Goal: Task Accomplishment & Management: Complete application form

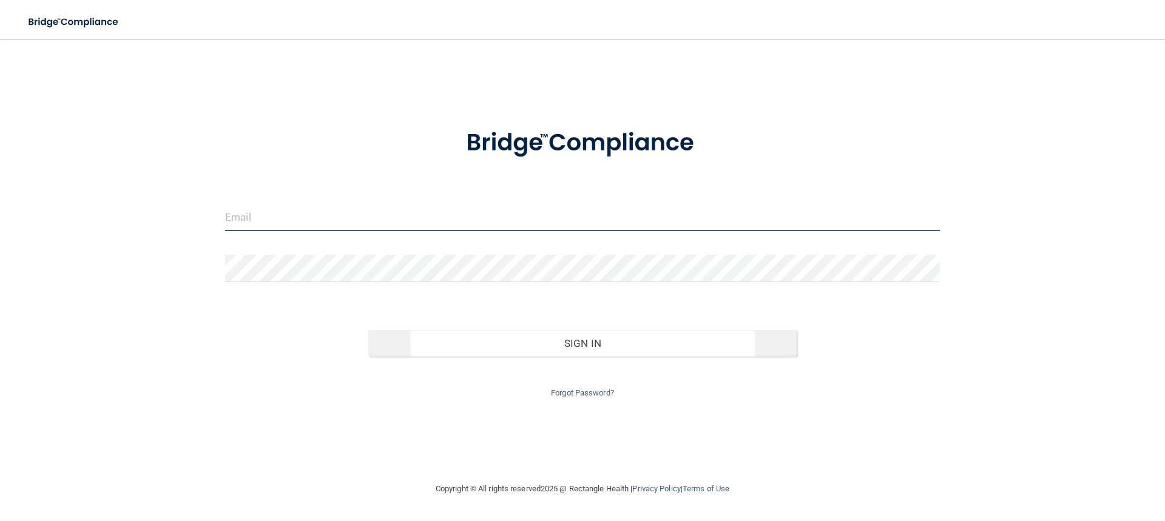
type input "[EMAIL_ADDRESS][DOMAIN_NAME]"
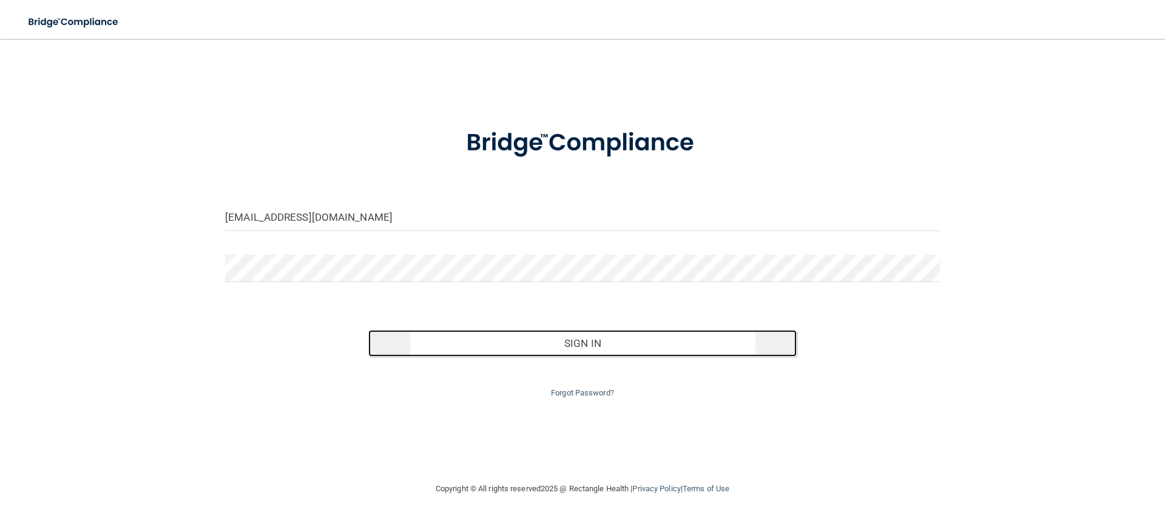
click at [579, 348] on button "Sign In" at bounding box center [582, 343] width 429 height 27
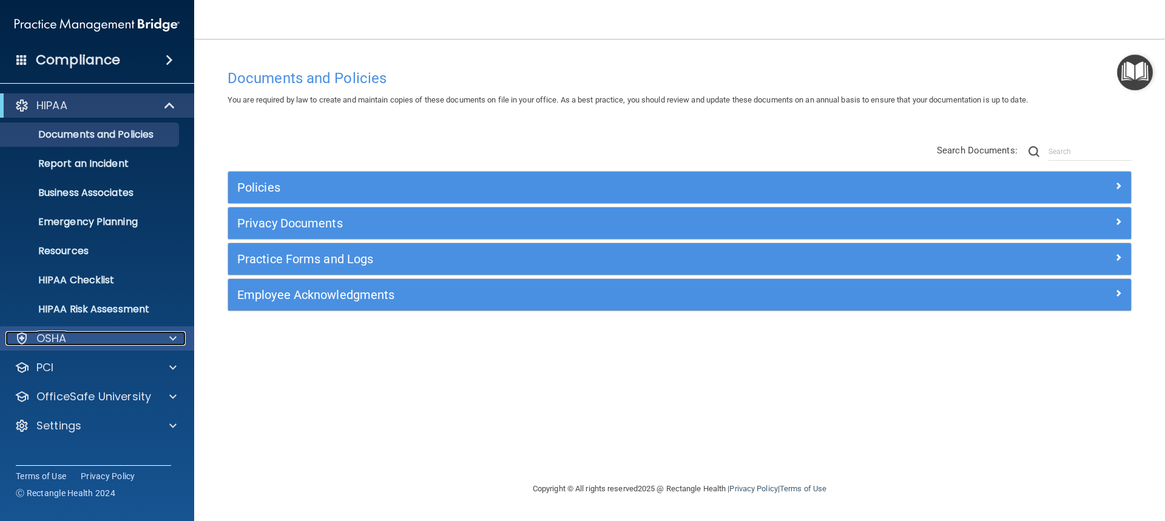
click at [66, 335] on p "OSHA" at bounding box center [51, 338] width 30 height 15
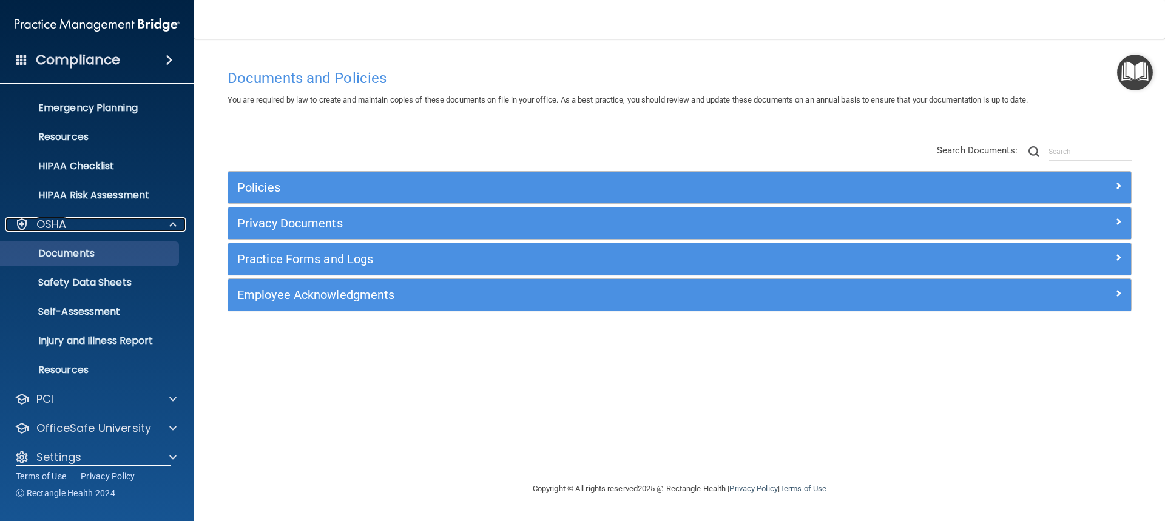
scroll to position [121, 0]
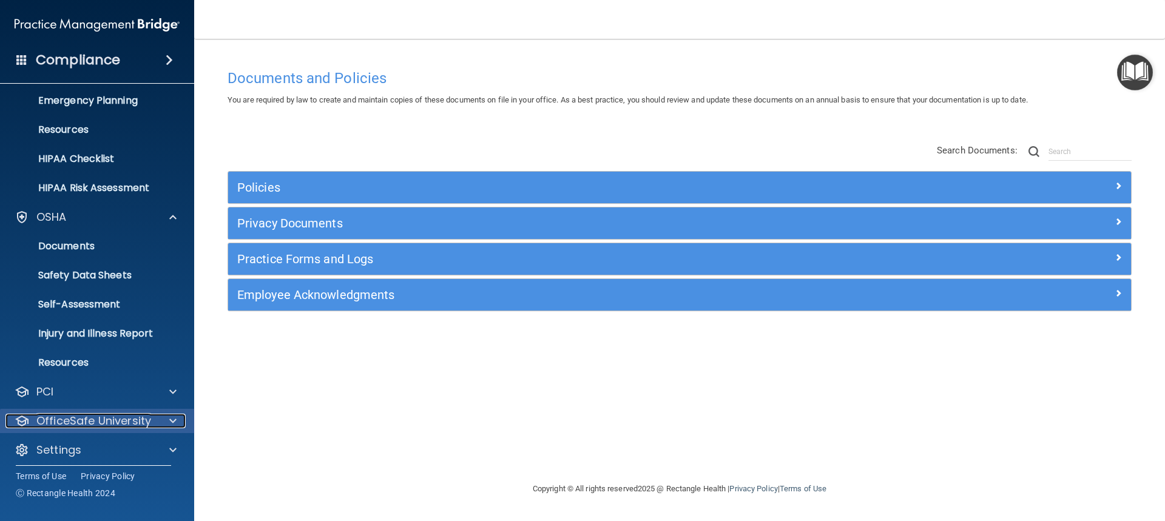
click at [104, 418] on p "OfficeSafe University" at bounding box center [93, 421] width 115 height 15
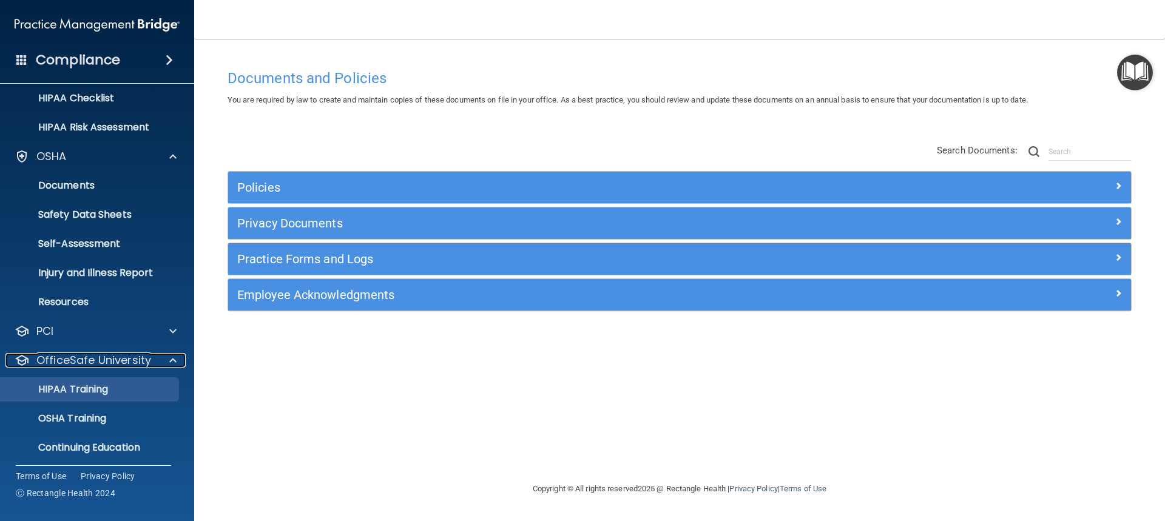
scroll to position [215, 0]
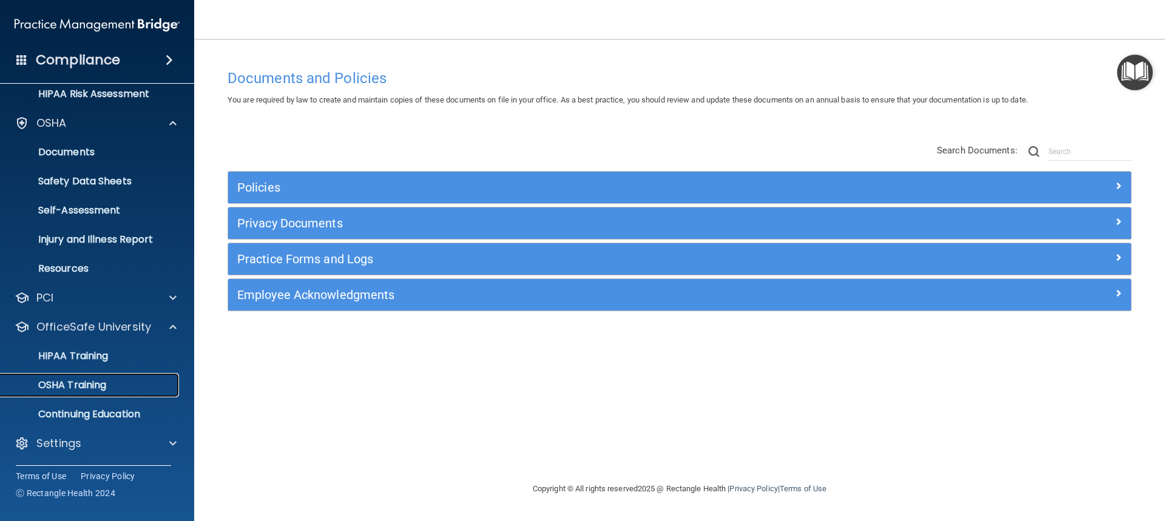
click at [89, 386] on p "OSHA Training" at bounding box center [57, 385] width 98 height 12
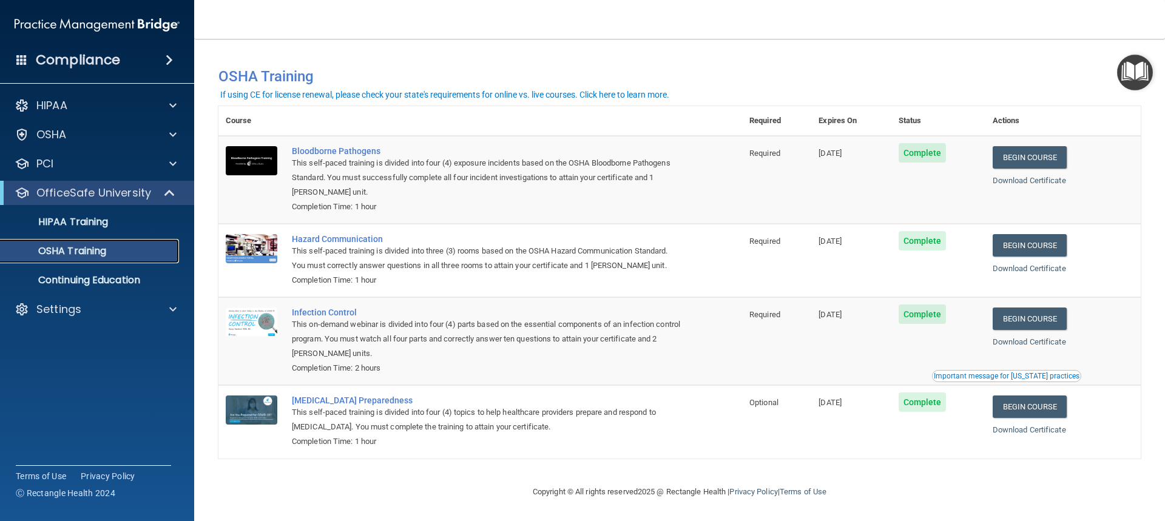
scroll to position [3, 0]
click at [66, 105] on p "HIPAA" at bounding box center [51, 105] width 31 height 15
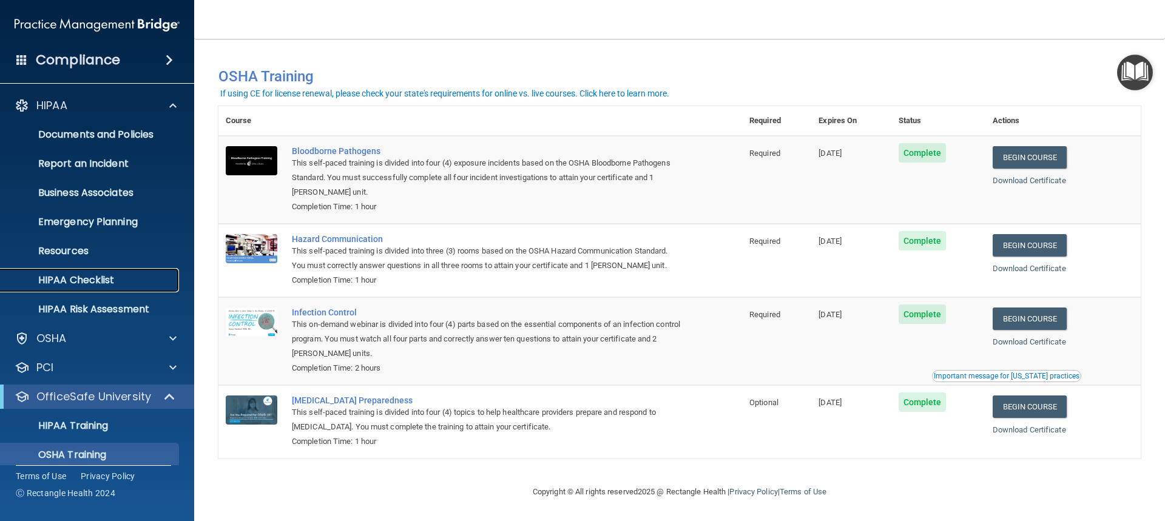
click at [100, 279] on p "HIPAA Checklist" at bounding box center [91, 280] width 166 height 12
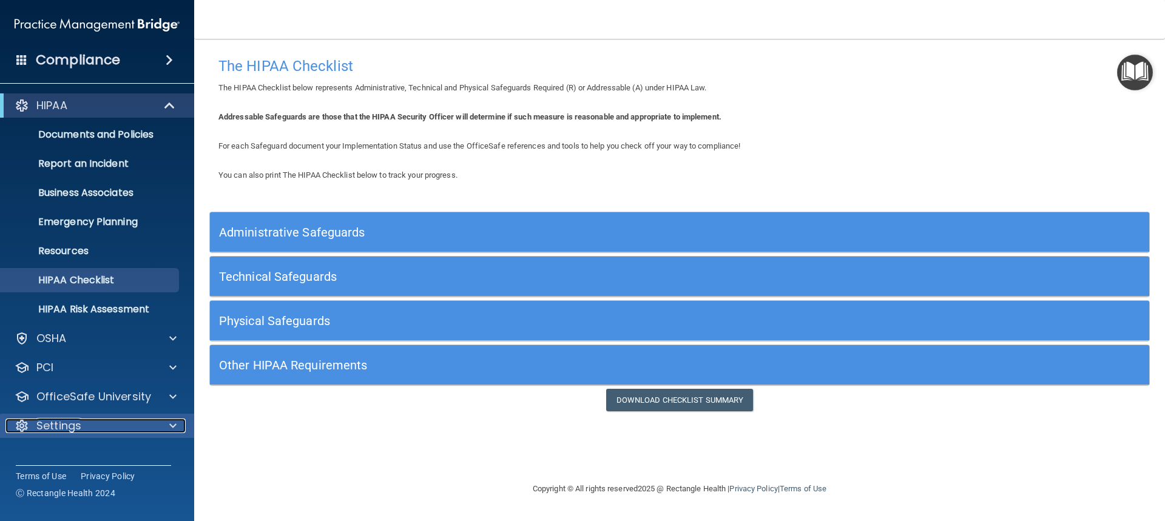
click at [172, 425] on span at bounding box center [172, 426] width 7 height 15
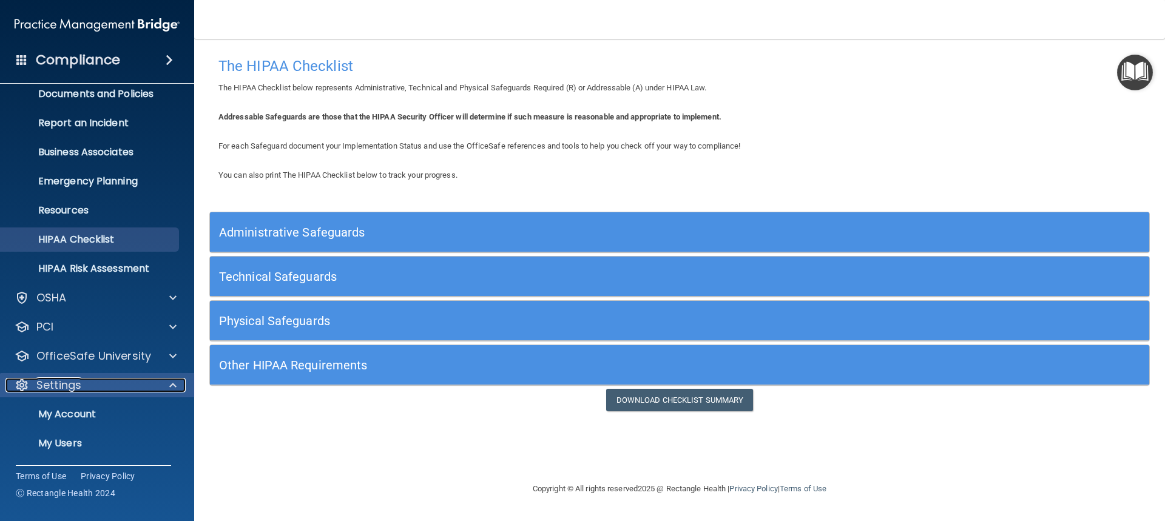
scroll to position [99, 0]
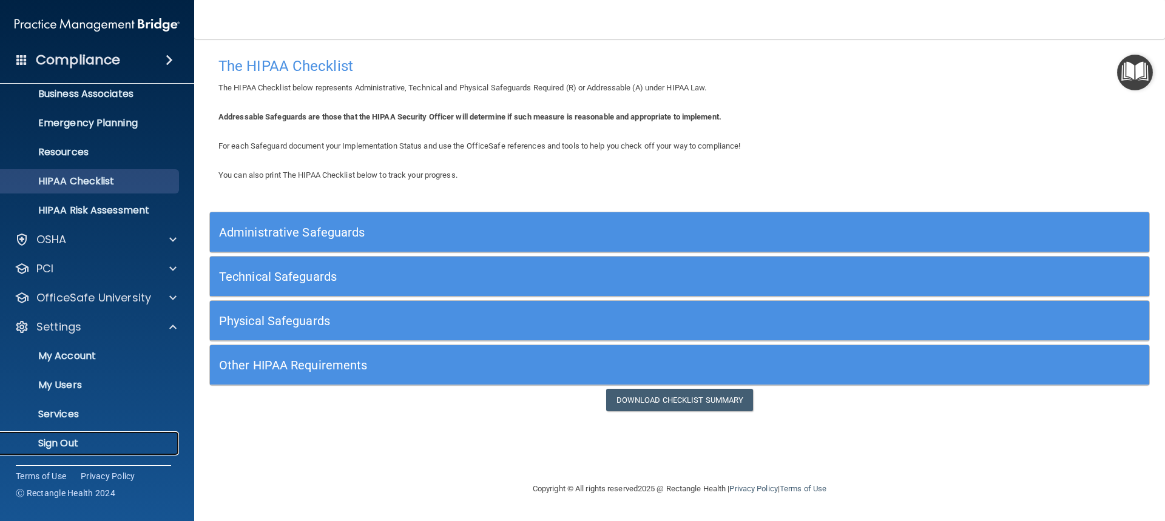
click at [58, 443] on p "Sign Out" at bounding box center [91, 443] width 166 height 12
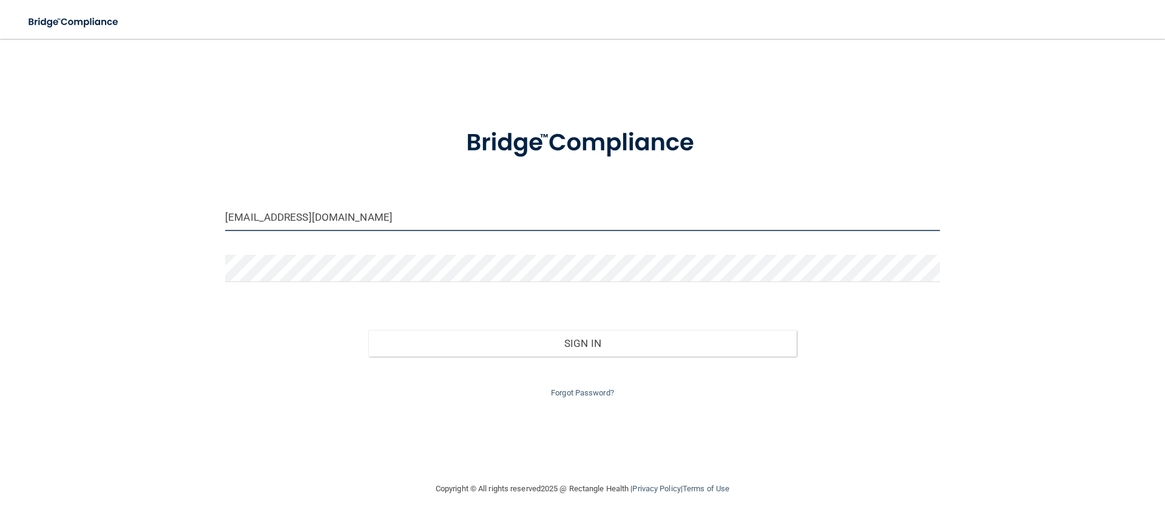
drag, startPoint x: 385, startPoint y: 219, endPoint x: 207, endPoint y: 226, distance: 177.9
click at [207, 226] on div "beaconprimarycare1@gmail.com Invalid email/password. You don't have permission …" at bounding box center [582, 260] width 1116 height 419
type input "cwalkermsi@gmail.com"
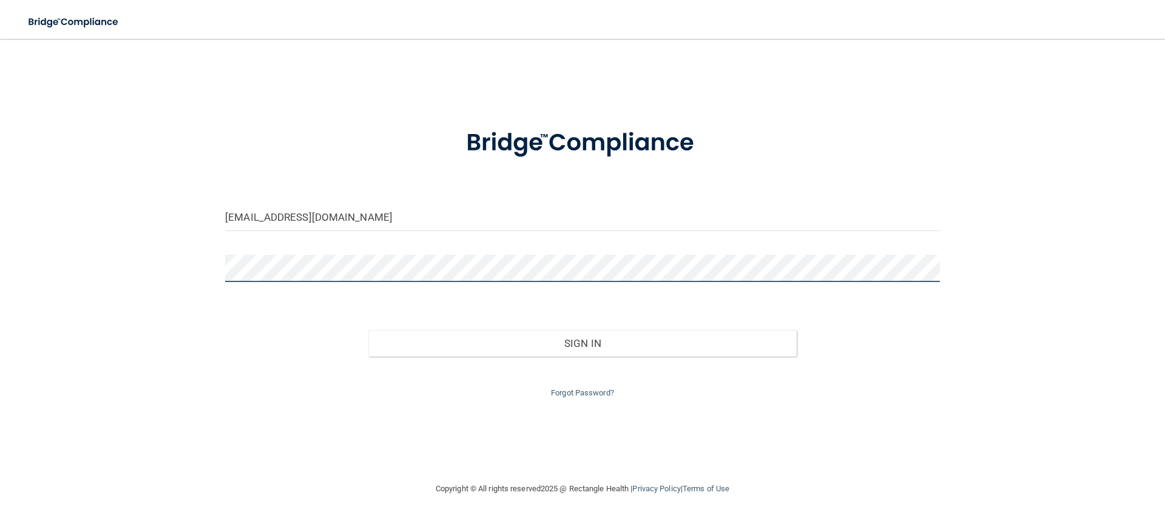
click at [215, 280] on div "cwalkermsi@gmail.com Invalid email/password. You don't have permission to acces…" at bounding box center [582, 260] width 1116 height 419
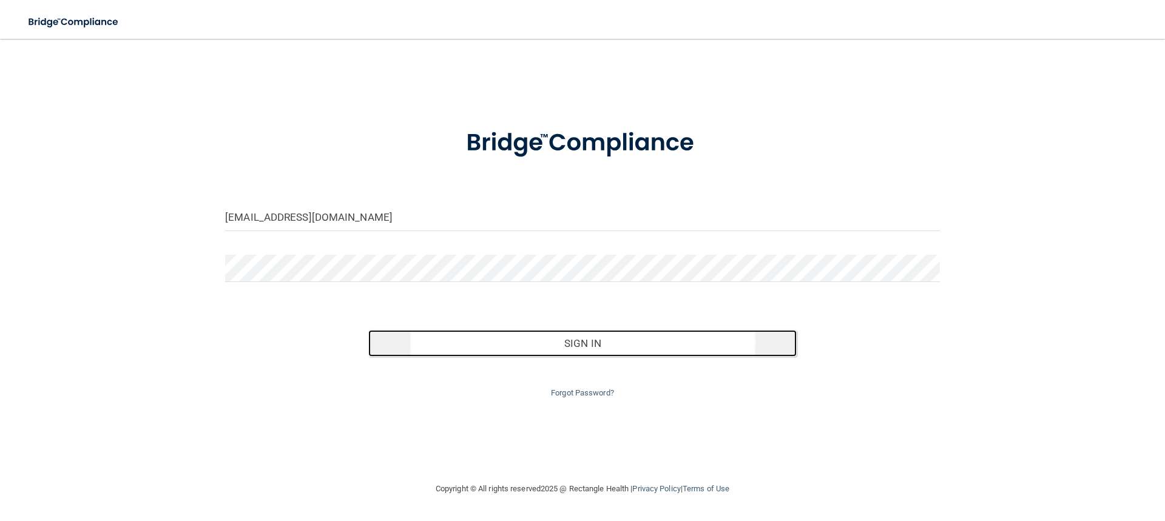
click at [580, 344] on button "Sign In" at bounding box center [582, 343] width 429 height 27
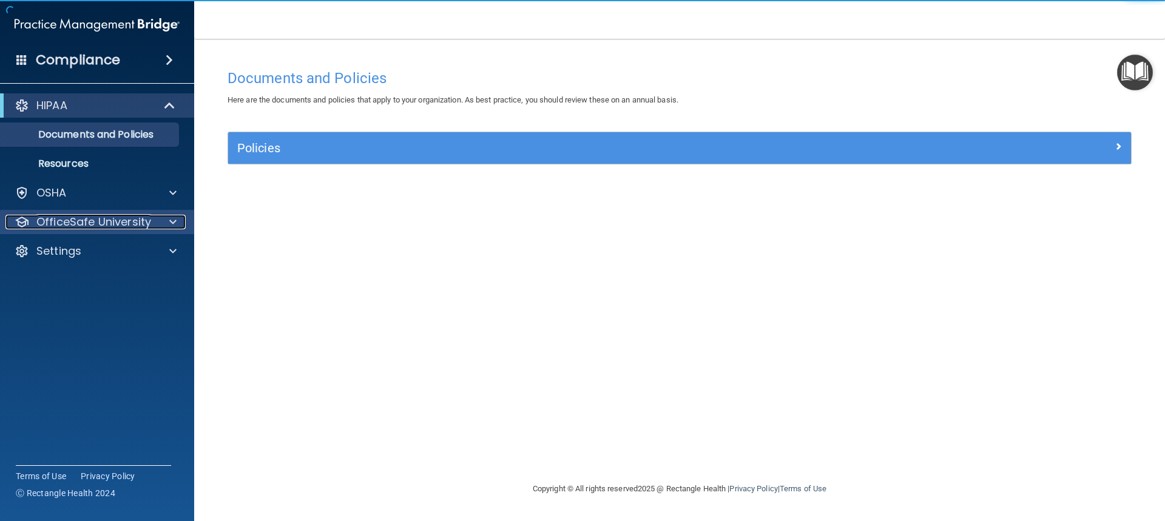
click at [89, 220] on p "OfficeSafe University" at bounding box center [93, 222] width 115 height 15
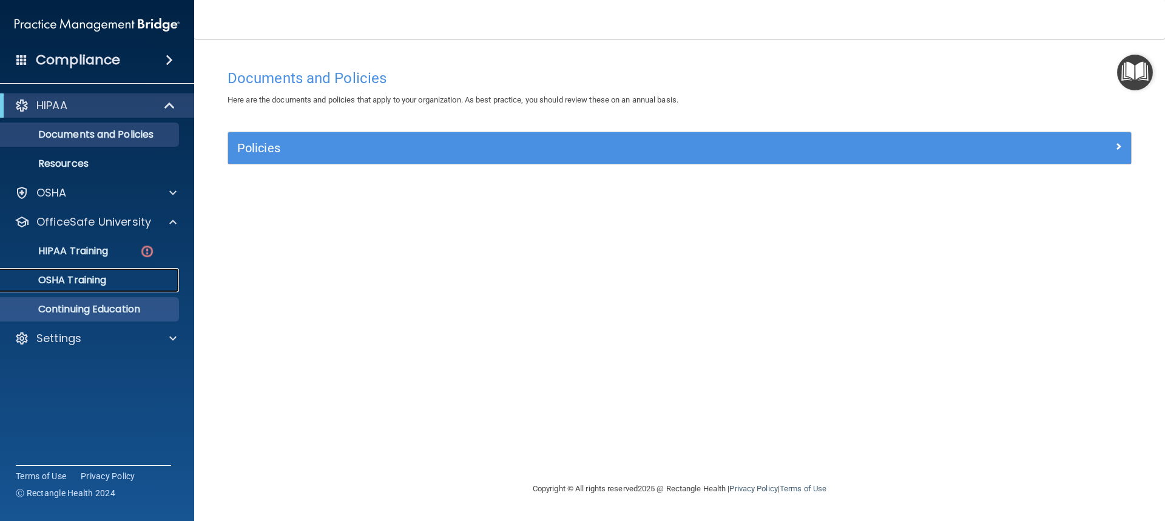
drag, startPoint x: 88, startPoint y: 283, endPoint x: 89, endPoint y: 275, distance: 8.0
click at [89, 282] on p "OSHA Training" at bounding box center [57, 280] width 98 height 12
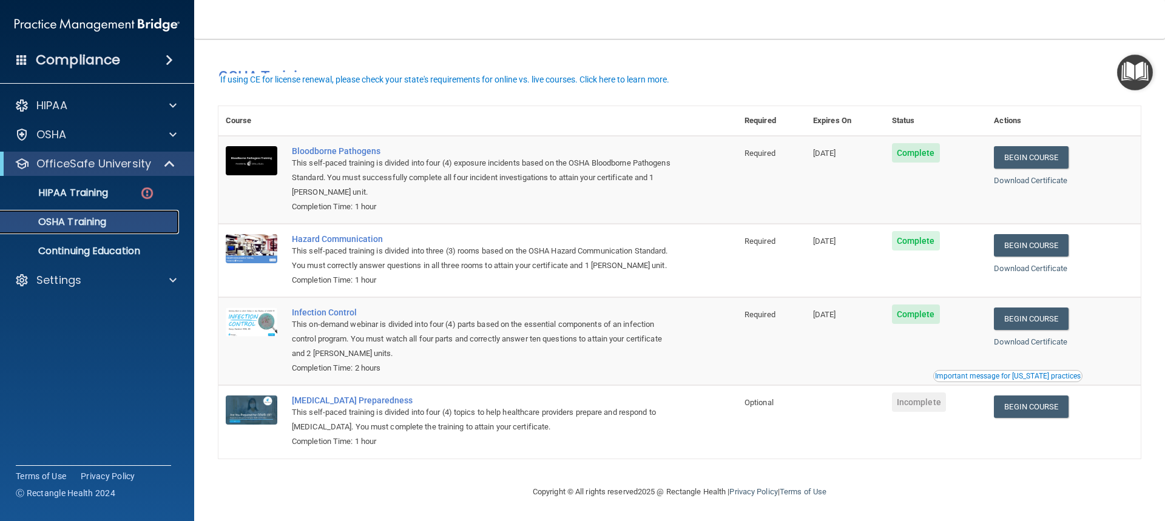
scroll to position [18, 0]
click at [80, 193] on p "HIPAA Training" at bounding box center [58, 193] width 100 height 12
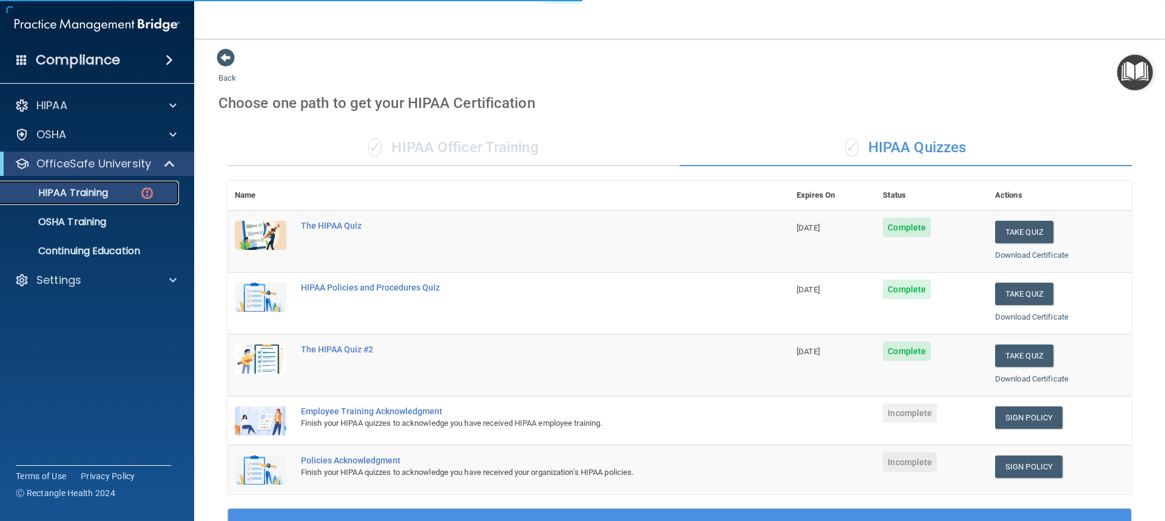
scroll to position [367, 0]
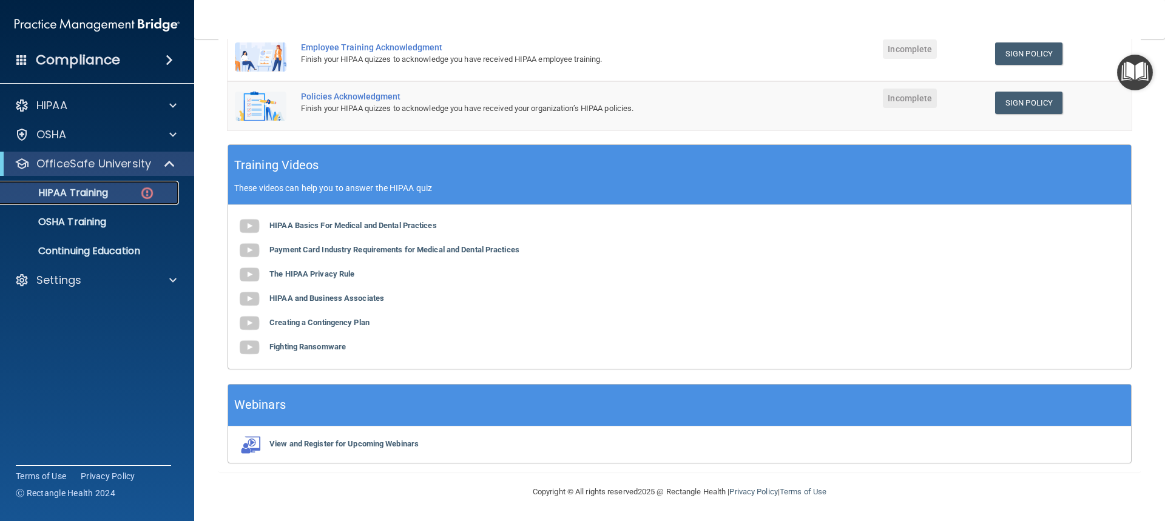
click at [92, 190] on p "HIPAA Training" at bounding box center [58, 193] width 100 height 12
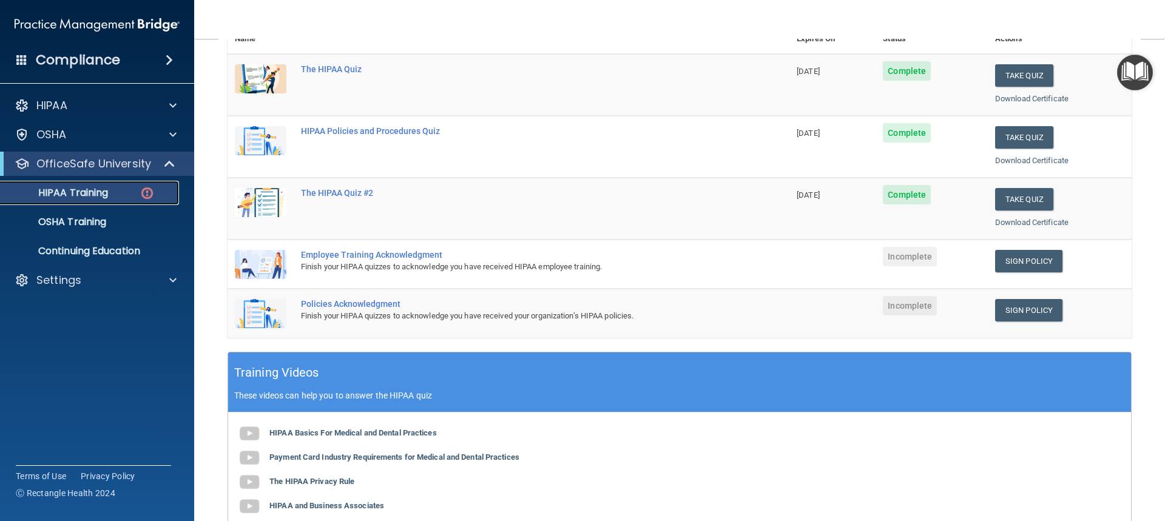
scroll to position [185, 0]
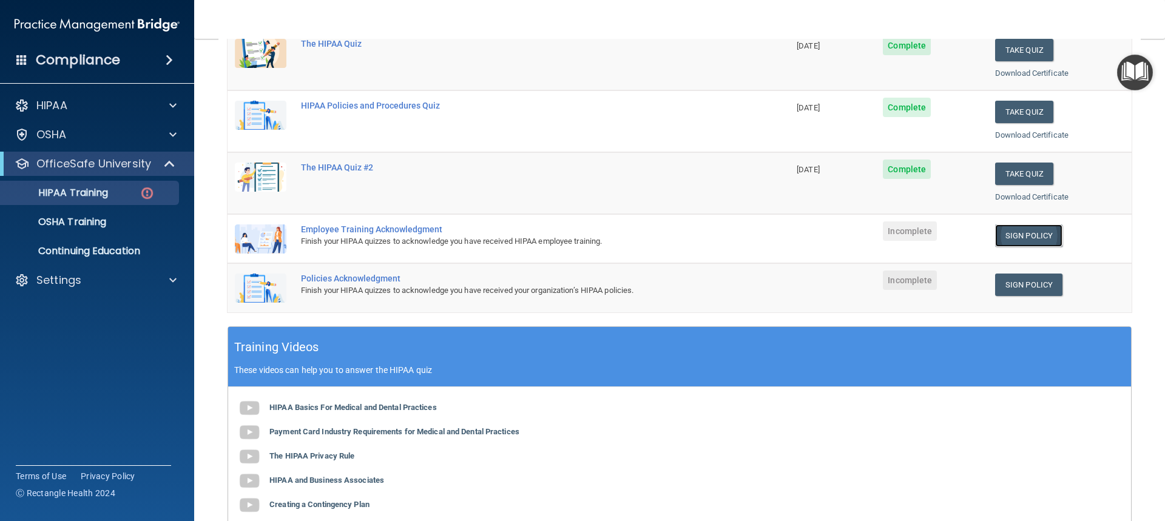
click at [1022, 234] on link "Sign Policy" at bounding box center [1028, 235] width 67 height 22
click at [172, 278] on span at bounding box center [172, 280] width 7 height 15
click at [75, 337] on p "Sign Out" at bounding box center [91, 338] width 166 height 12
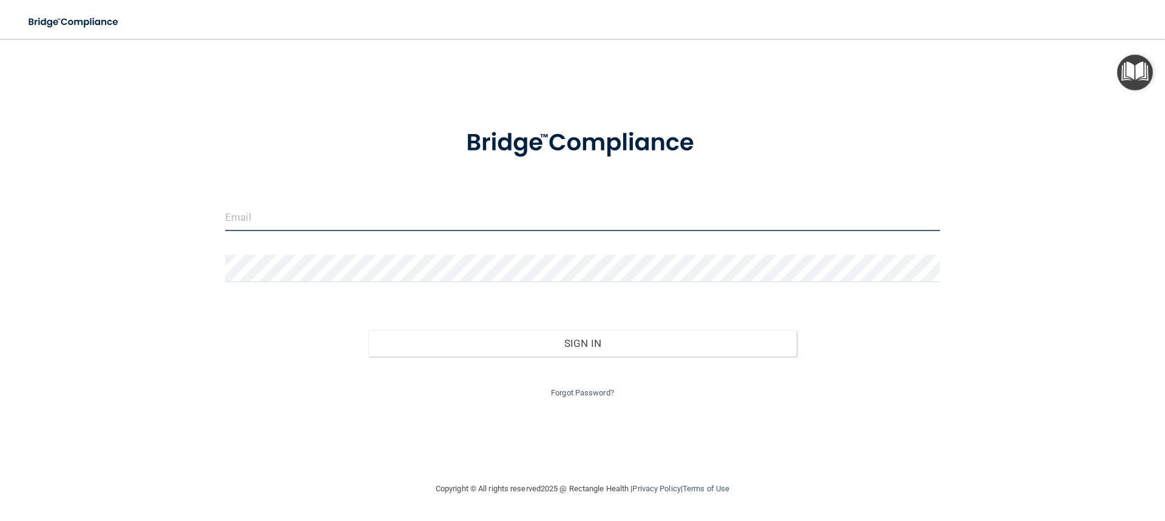
type input "beaconprimarycare1@gmail.com"
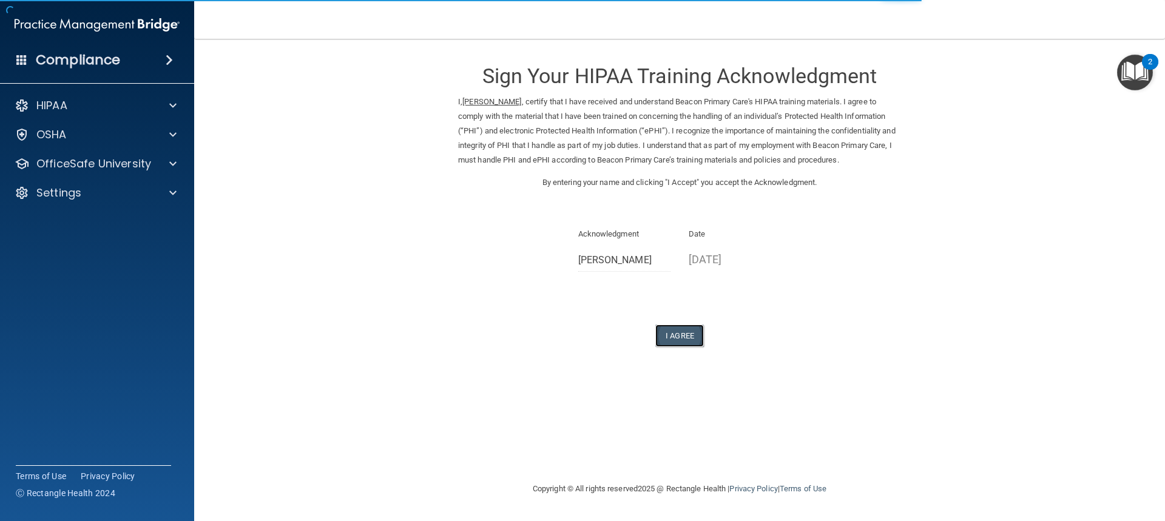
click at [679, 334] on button "I Agree" at bounding box center [679, 336] width 49 height 22
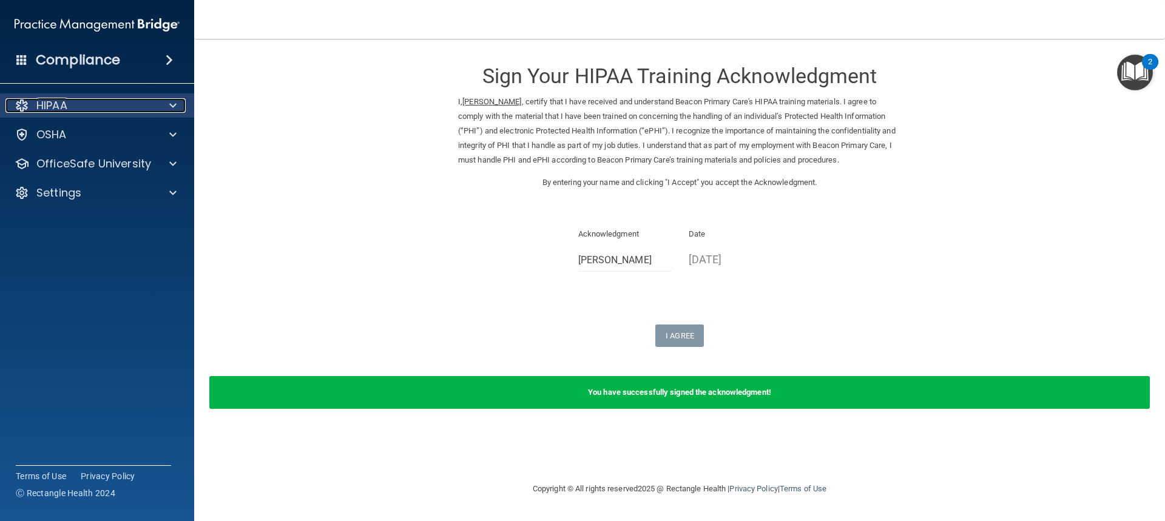
click at [53, 102] on p "HIPAA" at bounding box center [51, 105] width 31 height 15
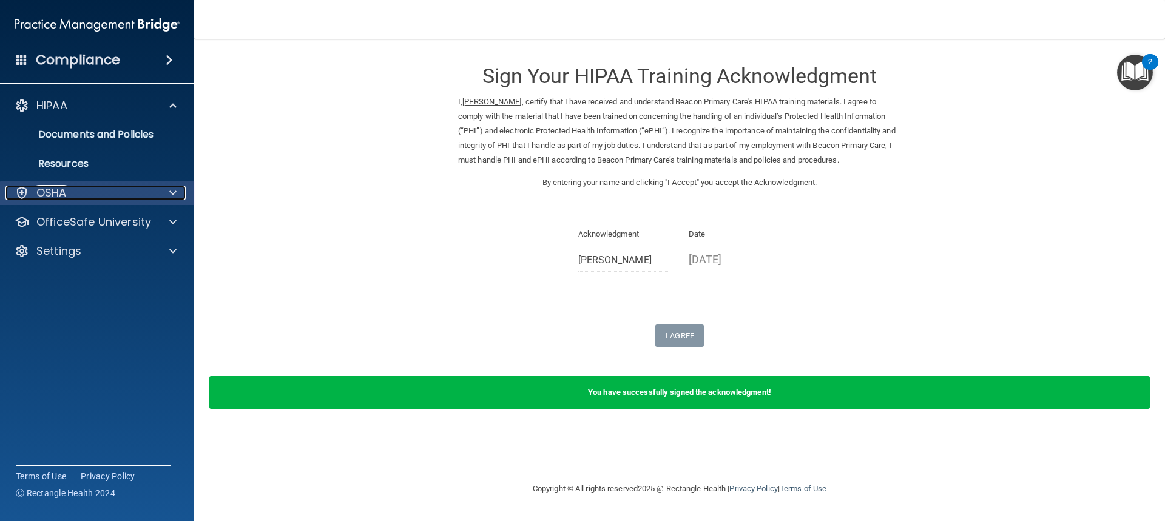
click at [53, 194] on p "OSHA" at bounding box center [51, 193] width 30 height 15
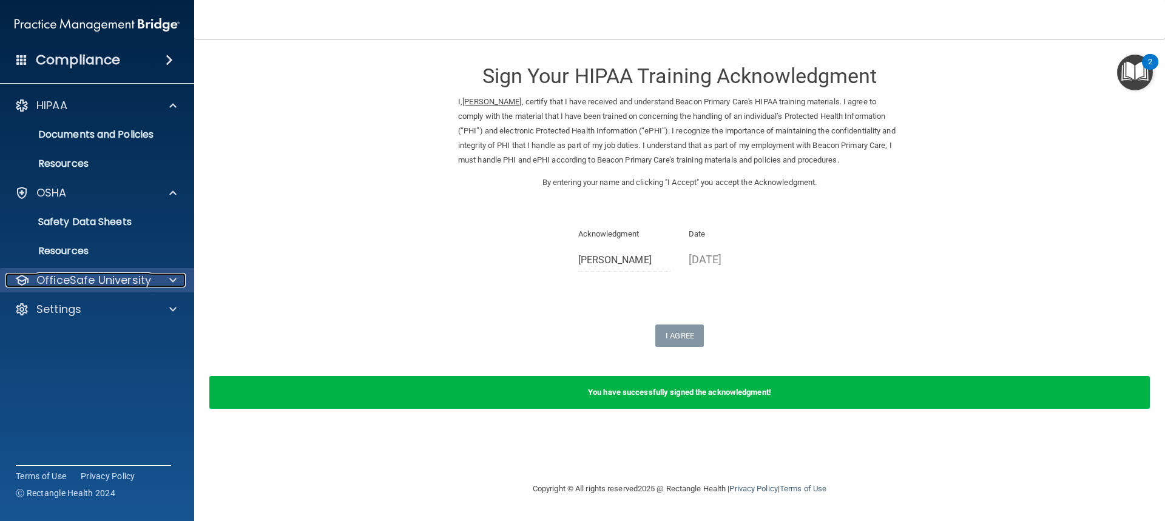
click at [80, 281] on p "OfficeSafe University" at bounding box center [93, 280] width 115 height 15
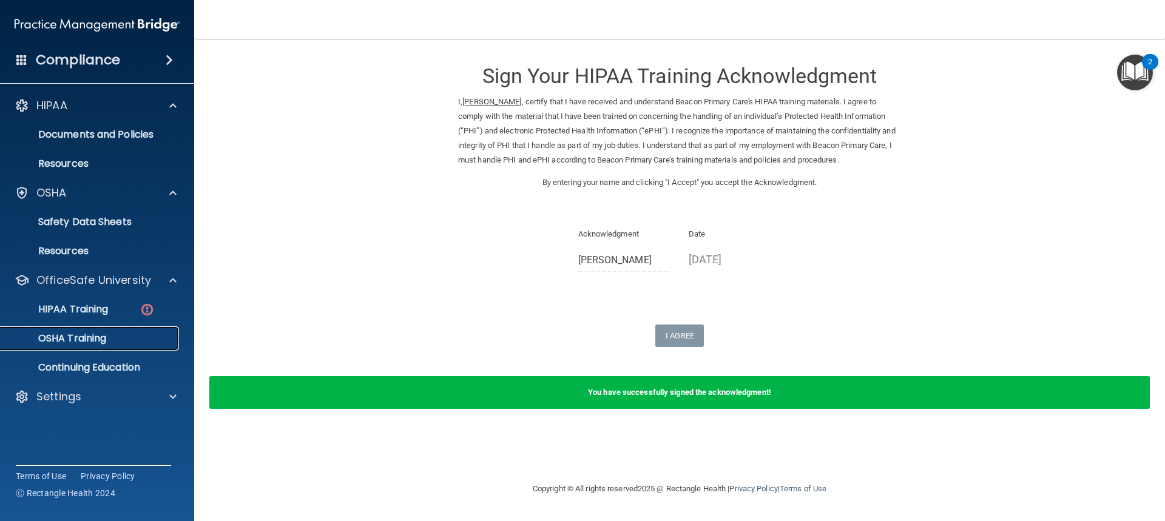
click at [87, 334] on p "OSHA Training" at bounding box center [57, 338] width 98 height 12
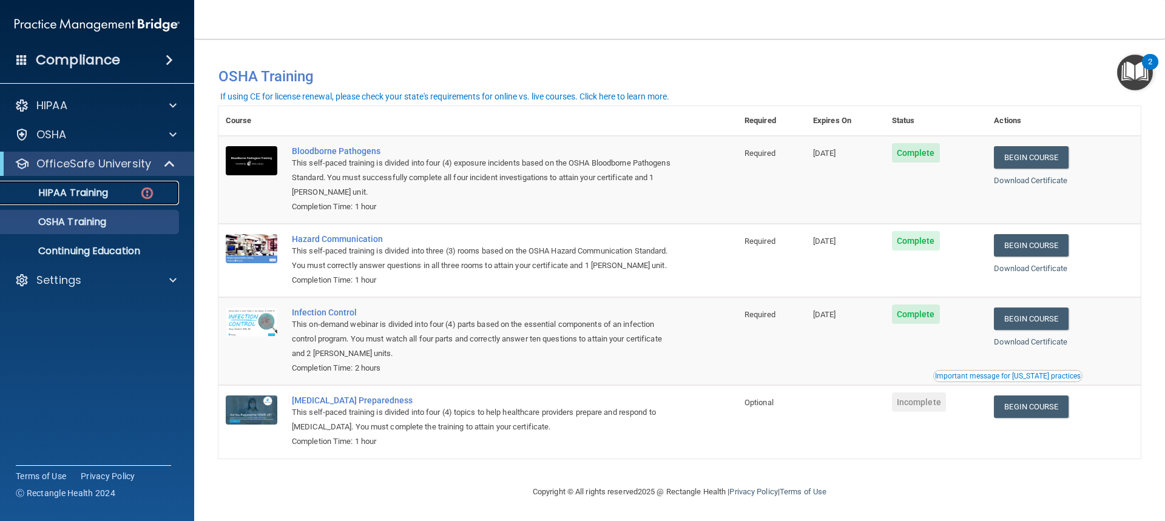
click at [81, 192] on p "HIPAA Training" at bounding box center [58, 193] width 100 height 12
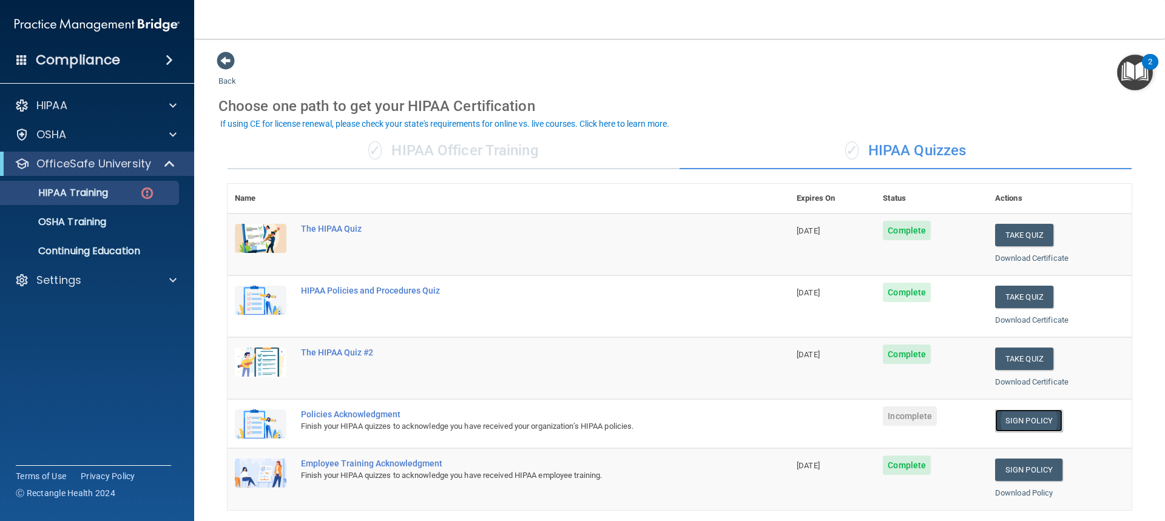
click at [1022, 418] on link "Sign Policy" at bounding box center [1028, 420] width 67 height 22
click at [1016, 417] on link "Sign Policy" at bounding box center [1028, 420] width 67 height 22
click at [1012, 419] on link "Sign Policy" at bounding box center [1028, 420] width 67 height 22
click at [1017, 418] on link "Sign Policy" at bounding box center [1028, 420] width 67 height 22
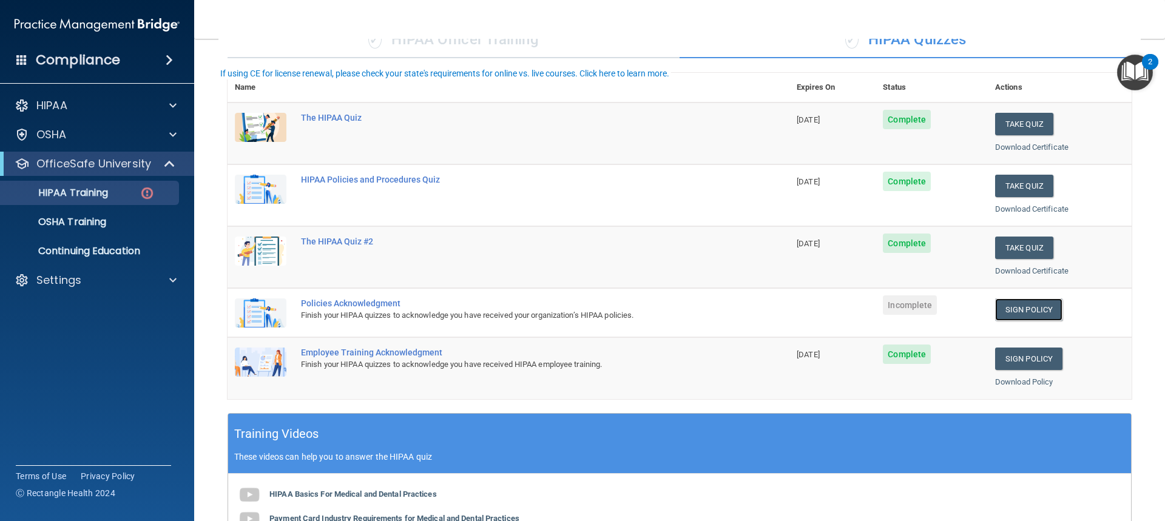
scroll to position [121, 0]
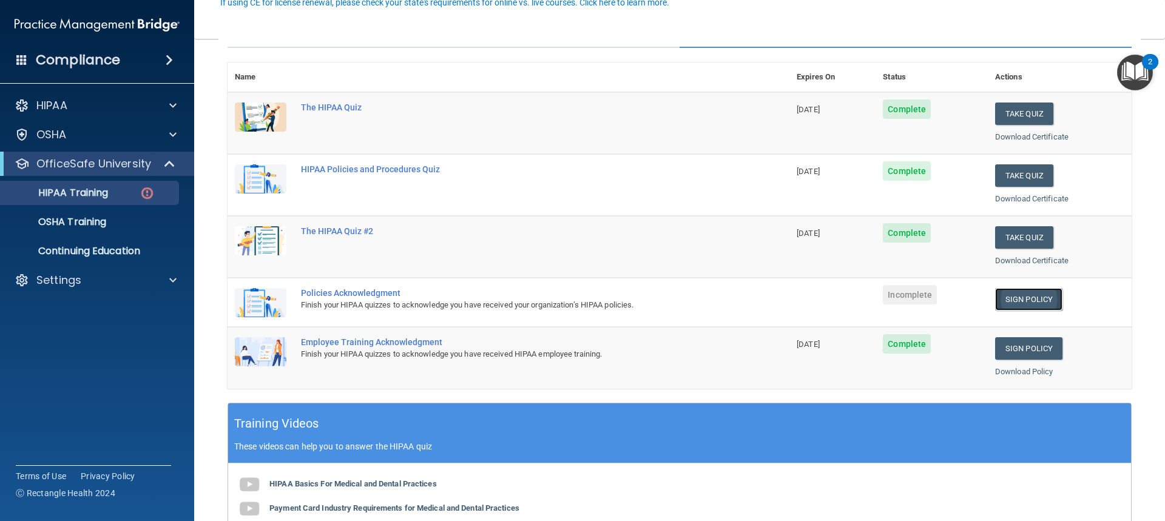
click at [1019, 298] on link "Sign Policy" at bounding box center [1028, 299] width 67 height 22
click at [93, 189] on p "HIPAA Training" at bounding box center [58, 193] width 100 height 12
click at [64, 284] on p "Settings" at bounding box center [58, 280] width 45 height 15
click at [71, 338] on p "Sign Out" at bounding box center [91, 338] width 166 height 12
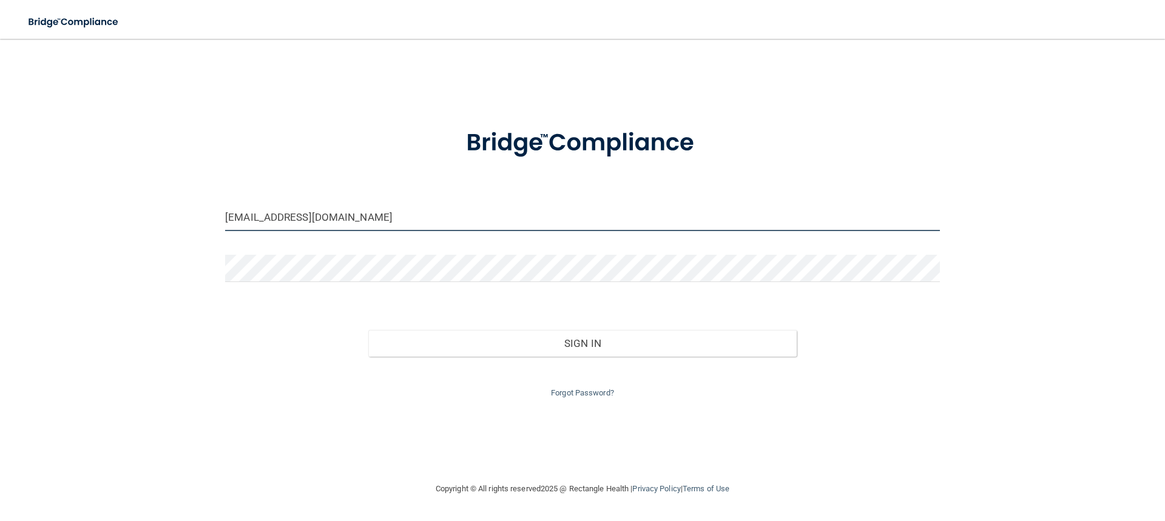
drag, startPoint x: 380, startPoint y: 217, endPoint x: 220, endPoint y: 234, distance: 161.0
click at [220, 234] on div "beaconprimarycare1@gmail.com" at bounding box center [582, 222] width 733 height 36
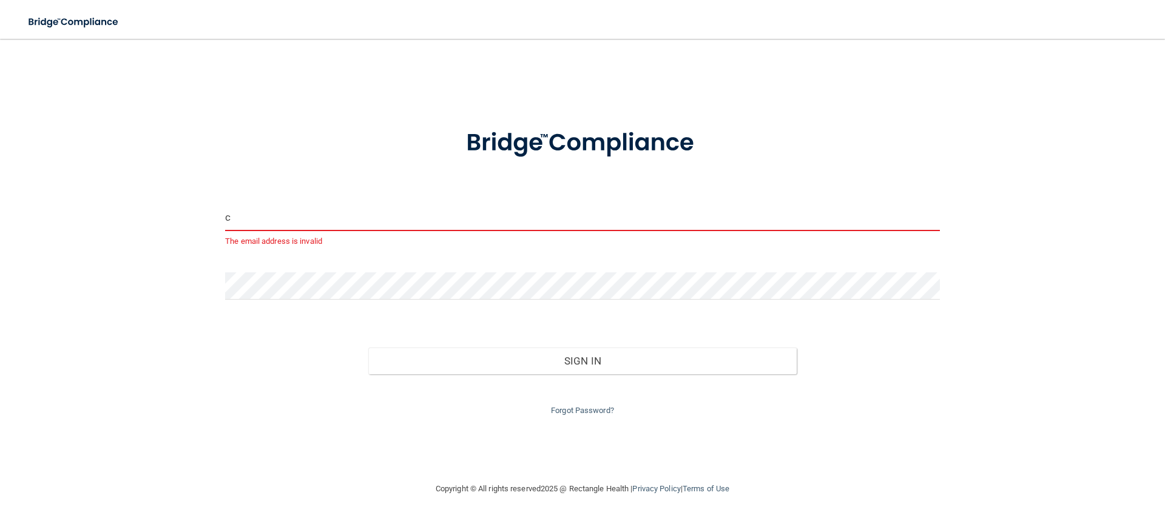
type input "cwalkermsi@gmail.com"
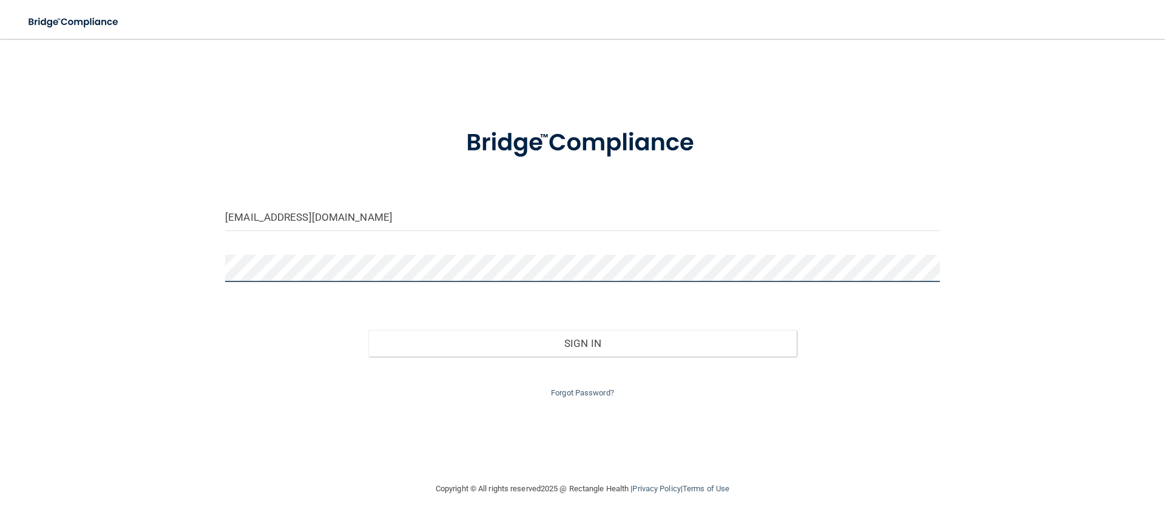
click at [221, 275] on div at bounding box center [582, 273] width 733 height 36
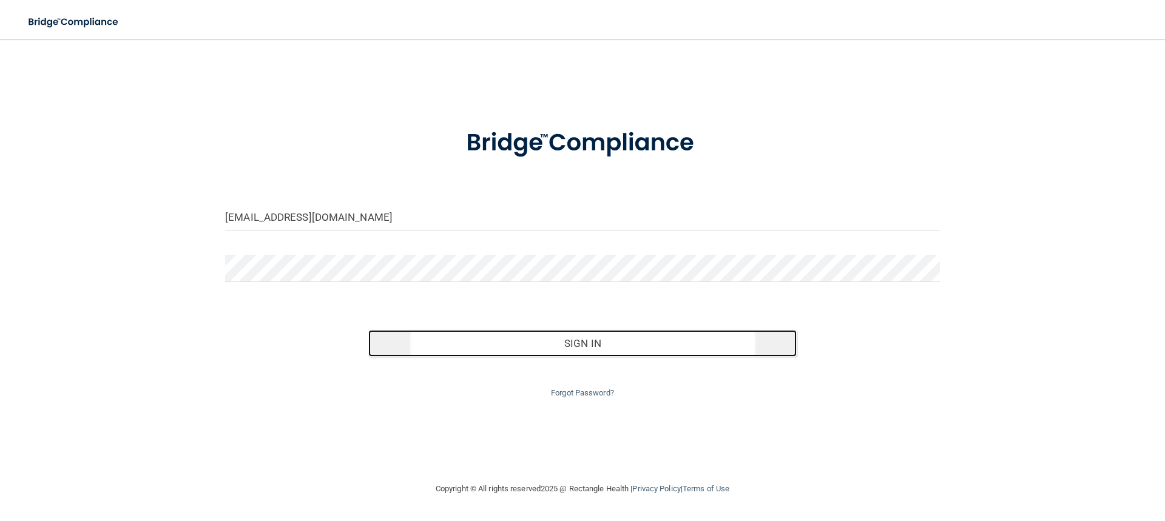
click at [583, 342] on button "Sign In" at bounding box center [582, 343] width 429 height 27
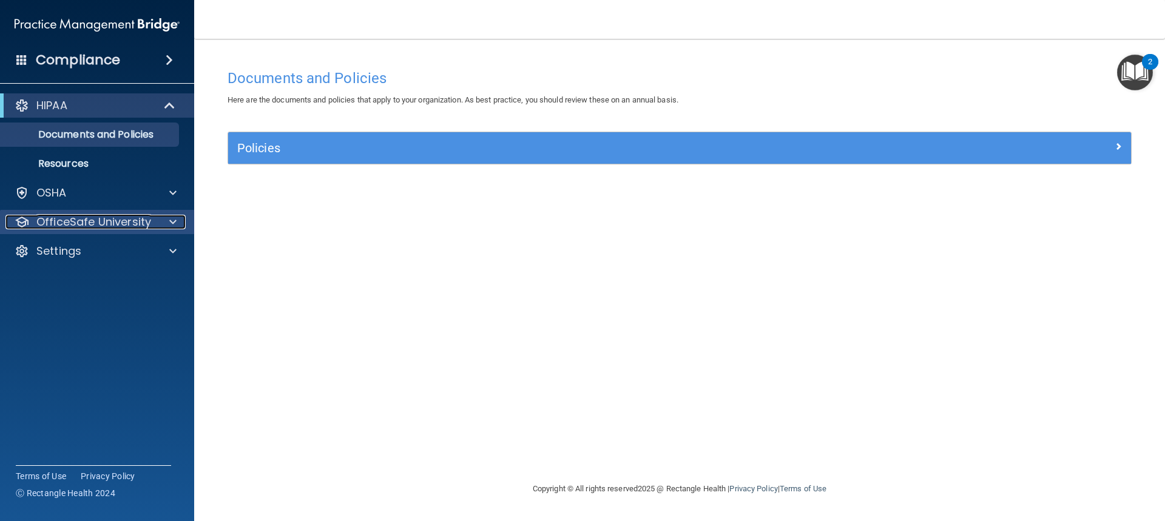
click at [175, 221] on span at bounding box center [172, 222] width 7 height 15
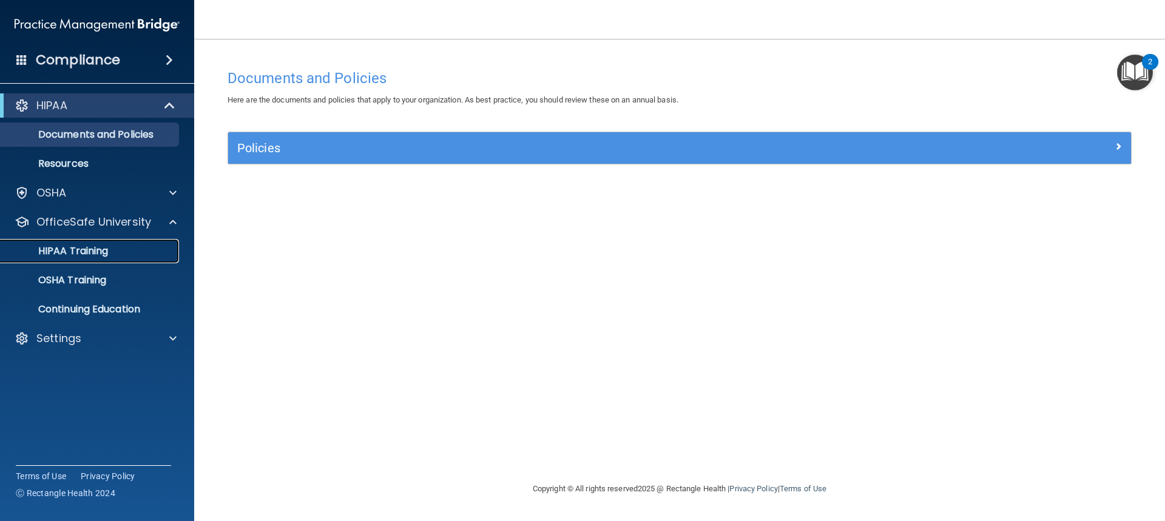
click at [73, 248] on p "HIPAA Training" at bounding box center [58, 251] width 100 height 12
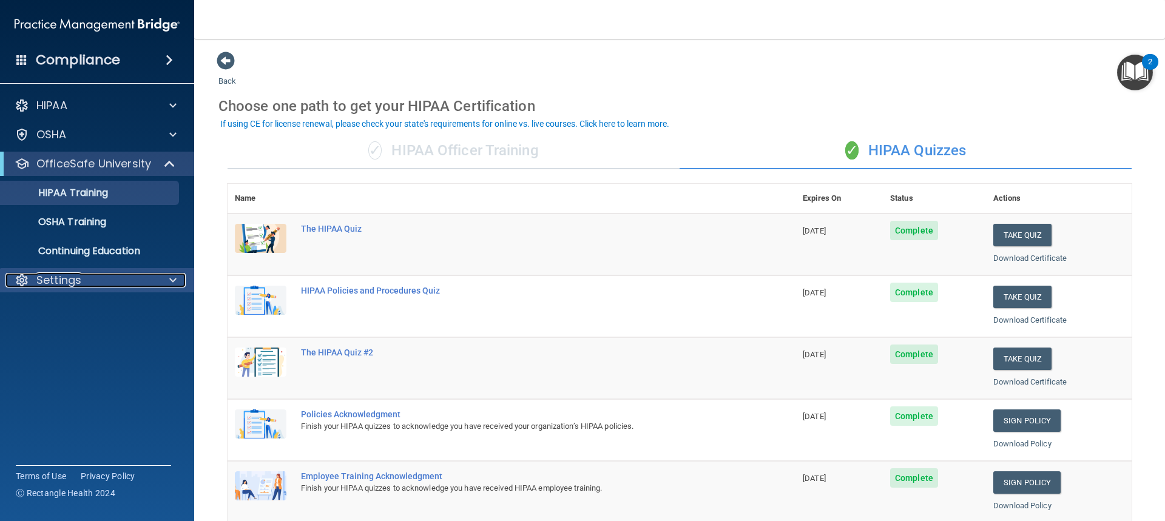
click at [172, 281] on span at bounding box center [172, 280] width 7 height 15
click at [72, 337] on p "Sign Out" at bounding box center [91, 338] width 166 height 12
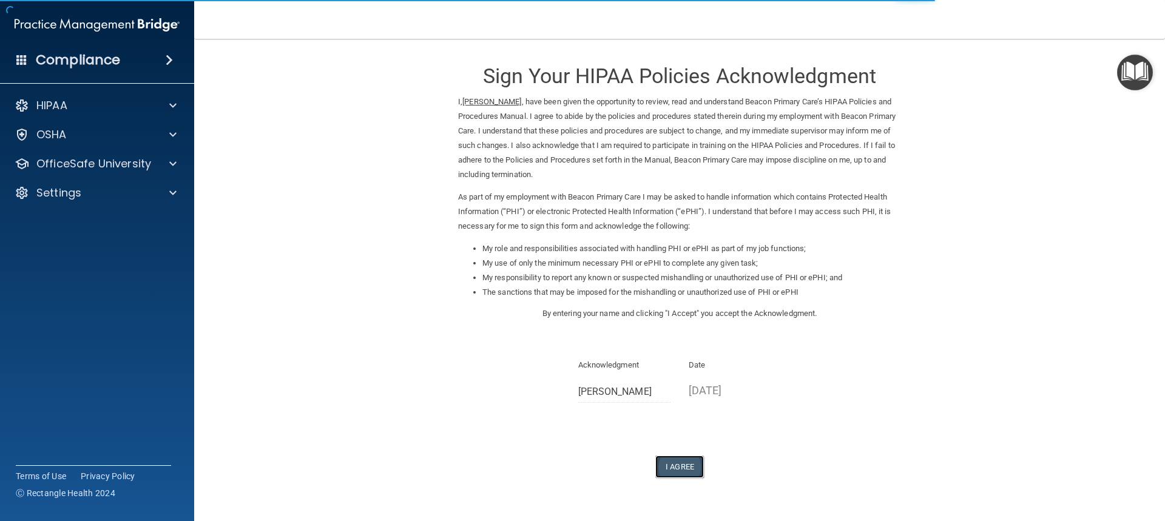
click at [676, 462] on button "I Agree" at bounding box center [679, 467] width 49 height 22
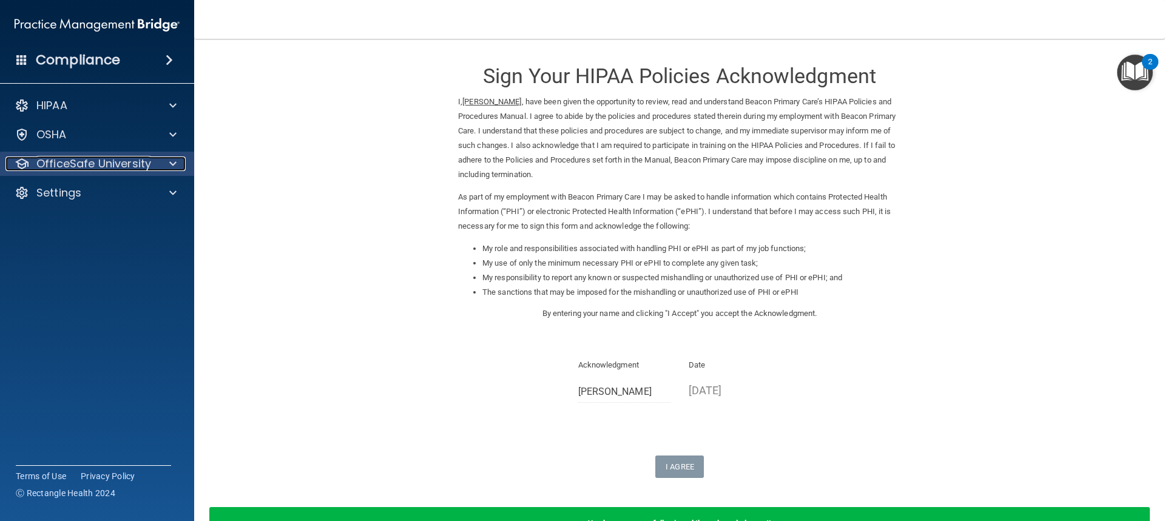
click at [67, 160] on p "OfficeSafe University" at bounding box center [93, 164] width 115 height 15
click at [78, 164] on p "OfficeSafe University" at bounding box center [93, 164] width 115 height 15
click at [79, 166] on p "OfficeSafe University" at bounding box center [93, 164] width 115 height 15
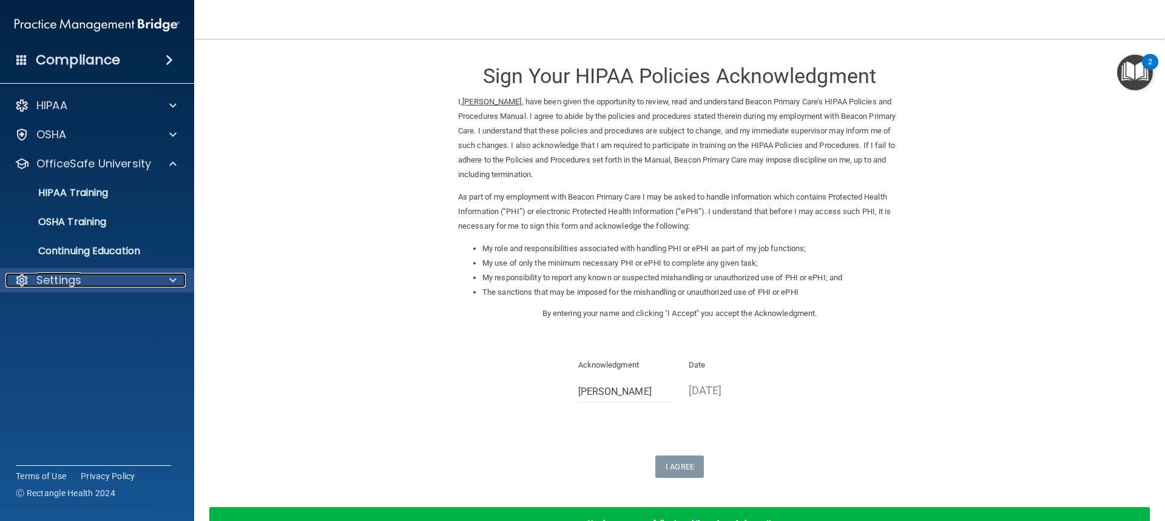
click at [177, 278] on div at bounding box center [171, 280] width 30 height 15
click at [50, 340] on p "Sign Out" at bounding box center [91, 338] width 166 height 12
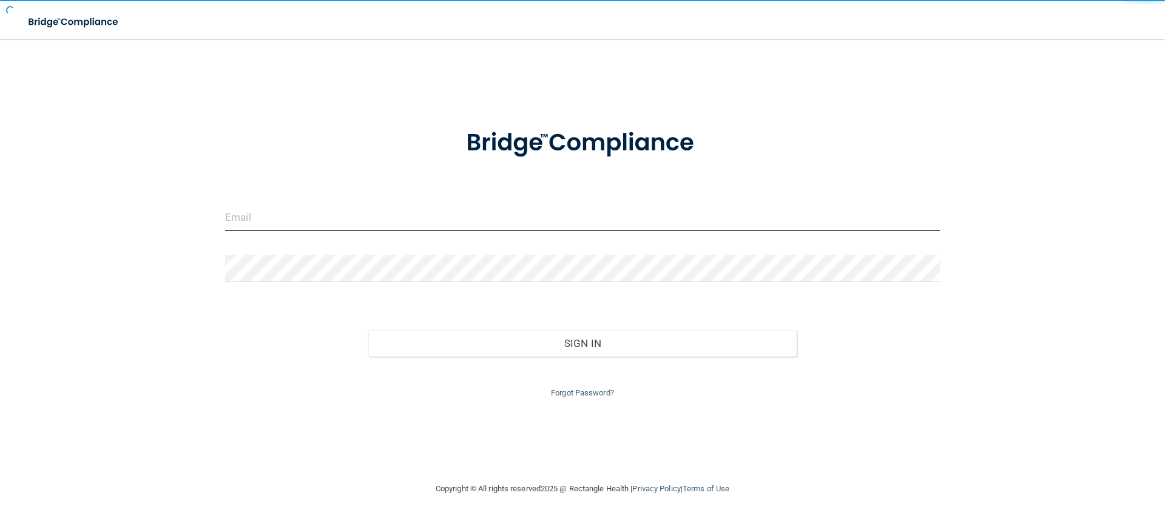
type input "beaconprimarycare1@gmail.com"
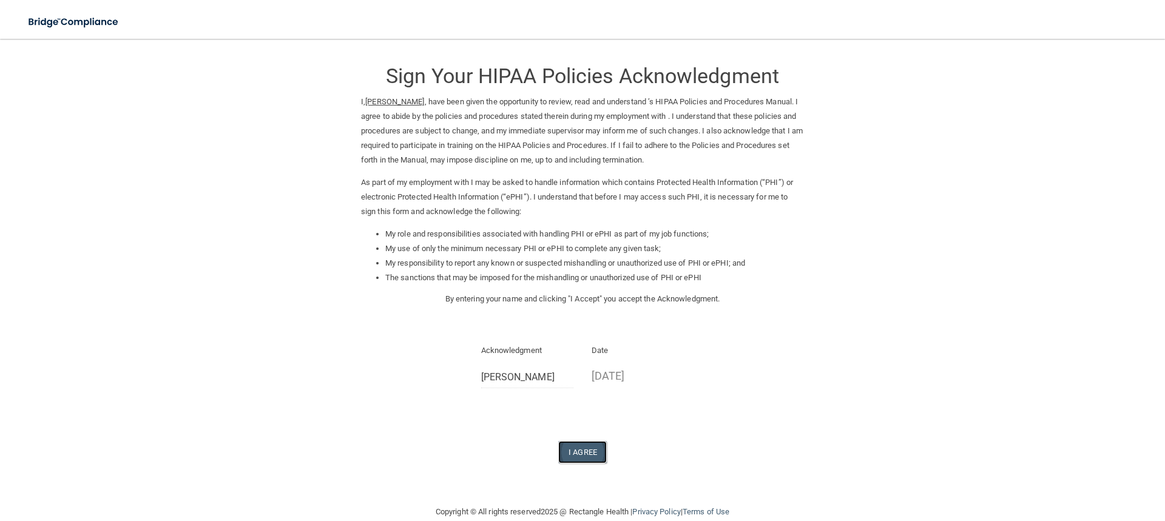
click at [576, 451] on button "I Agree" at bounding box center [582, 452] width 49 height 22
click at [578, 454] on button "I Agree" at bounding box center [582, 452] width 49 height 22
click at [573, 456] on button "I Agree" at bounding box center [582, 452] width 49 height 22
click at [576, 450] on button "I Agree" at bounding box center [582, 452] width 49 height 22
